Goal: Task Accomplishment & Management: Use online tool/utility

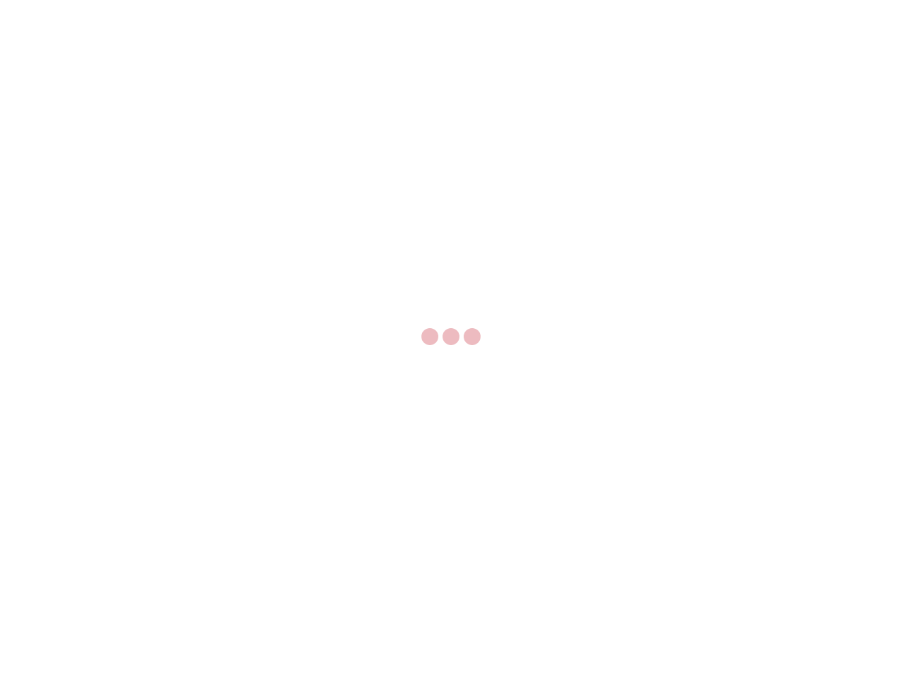
select select "US"
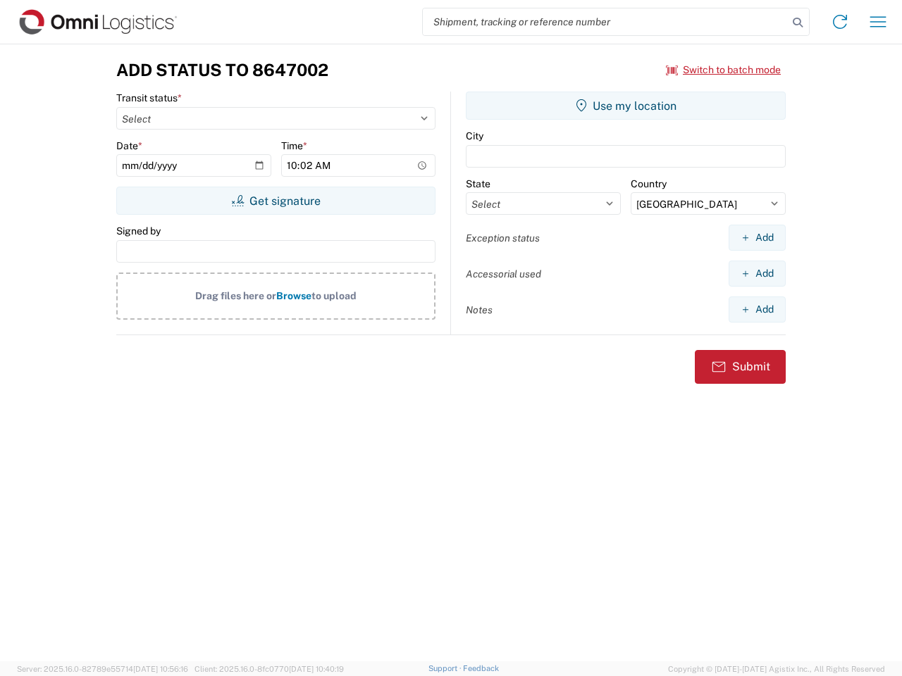
click at [605, 22] on input "search" at bounding box center [605, 21] width 365 height 27
click at [797, 23] on icon at bounding box center [797, 23] width 20 height 20
click at [840, 22] on icon at bounding box center [839, 22] width 23 height 23
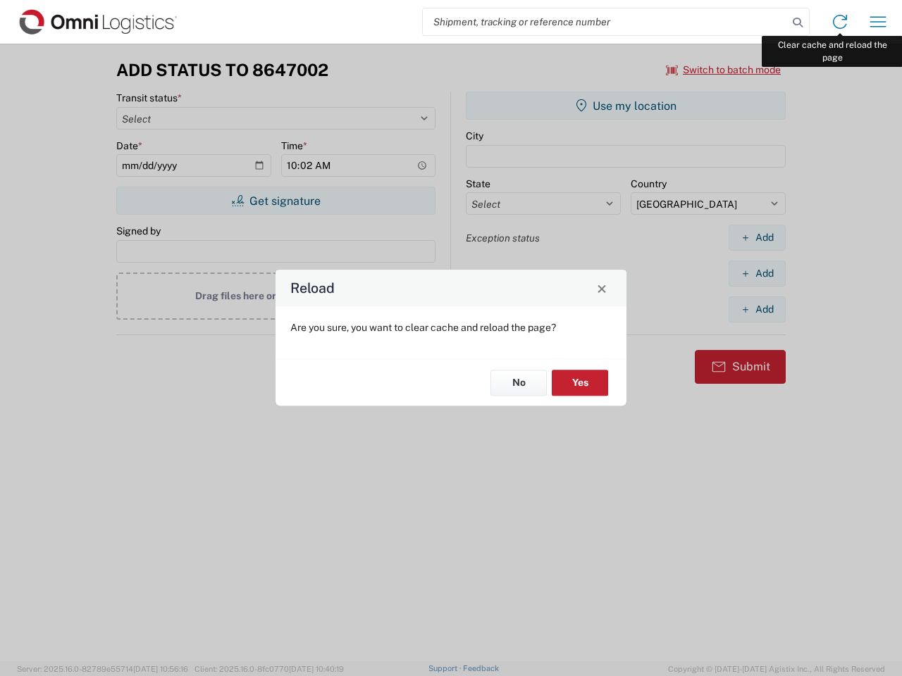
click at [878, 22] on div "Reload Are you sure, you want to clear cache and reload the page? No Yes" at bounding box center [451, 338] width 902 height 676
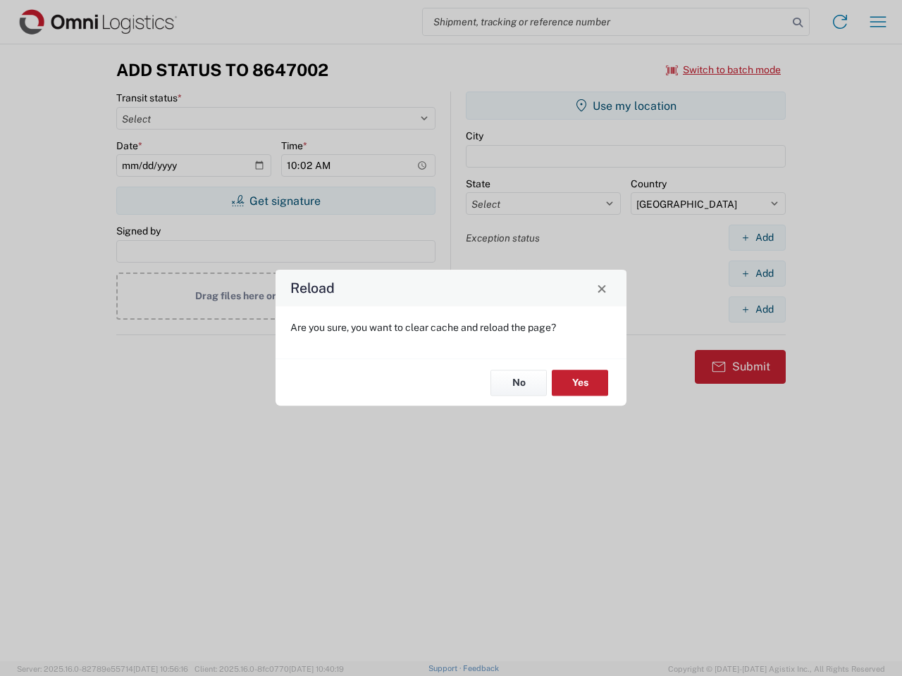
click at [723, 70] on div "Reload Are you sure, you want to clear cache and reload the page? No Yes" at bounding box center [451, 338] width 902 height 676
click at [275, 201] on div "Reload Are you sure, you want to clear cache and reload the page? No Yes" at bounding box center [451, 338] width 902 height 676
click at [625, 106] on div "Reload Are you sure, you want to clear cache and reload the page? No Yes" at bounding box center [451, 338] width 902 height 676
click at [756, 237] on div "Reload Are you sure, you want to clear cache and reload the page? No Yes" at bounding box center [451, 338] width 902 height 676
click at [756, 273] on div "Reload Are you sure, you want to clear cache and reload the page? No Yes" at bounding box center [451, 338] width 902 height 676
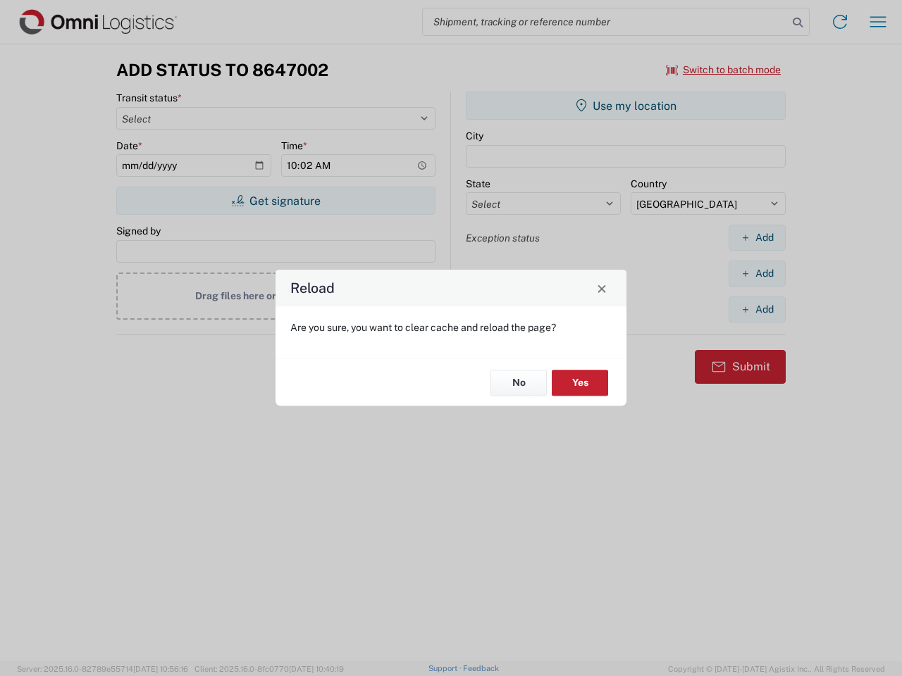
click at [756, 309] on div "Reload Are you sure, you want to clear cache and reload the page? No Yes" at bounding box center [451, 338] width 902 height 676
